Goal: Register for event/course

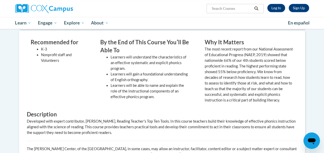
scroll to position [63, 0]
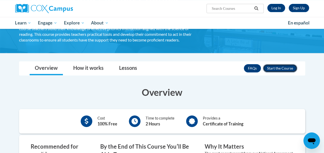
click at [277, 70] on button "Enroll" at bounding box center [280, 68] width 34 height 8
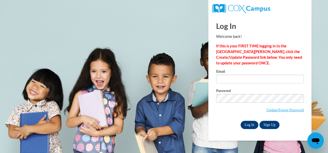
type input "108.tpeucker@nhaschools.com"
click at [253, 122] on input "Log In" at bounding box center [249, 125] width 18 height 8
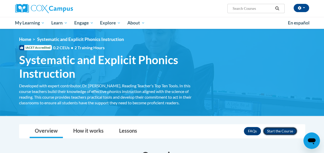
click at [277, 129] on button "Enroll" at bounding box center [280, 131] width 34 height 8
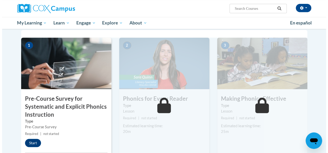
scroll to position [117, 0]
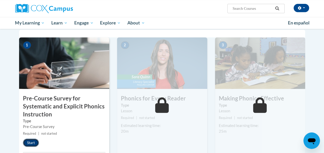
click at [31, 140] on button "Start" at bounding box center [31, 143] width 16 height 8
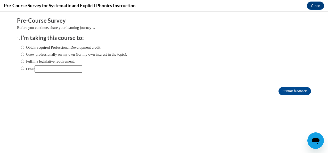
scroll to position [0, 0]
click at [21, 68] on input "Other" at bounding box center [22, 68] width 3 height 6
radio input "true"
click at [284, 88] on input "Submit feedback" at bounding box center [294, 91] width 32 height 8
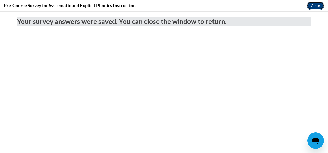
click at [317, 4] on button "Close" at bounding box center [314, 6] width 17 height 8
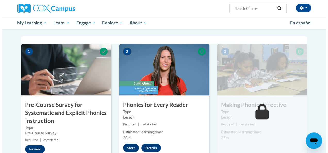
scroll to position [110, 0]
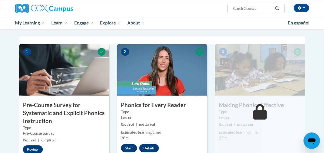
click at [168, 71] on img at bounding box center [162, 69] width 90 height 51
click at [126, 147] on button "Start" at bounding box center [129, 148] width 16 height 8
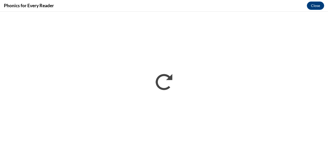
scroll to position [0, 0]
